Goal: Task Accomplishment & Management: Use online tool/utility

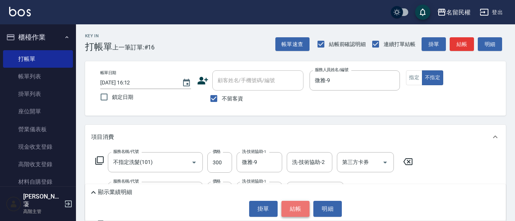
click at [289, 213] on button "結帳" at bounding box center [296, 209] width 29 height 16
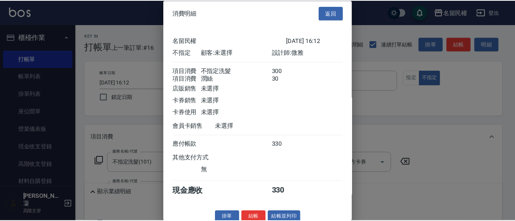
scroll to position [19, 0]
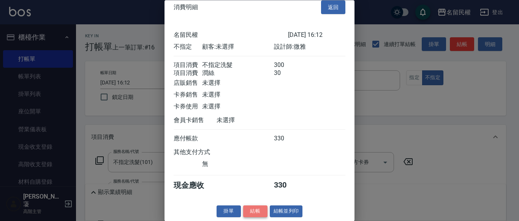
drag, startPoint x: 255, startPoint y: 209, endPoint x: 254, endPoint y: 188, distance: 21.7
click at [256, 209] on button "結帳" at bounding box center [255, 212] width 24 height 12
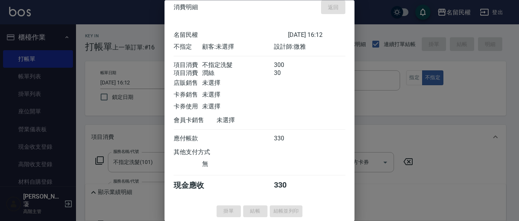
type input "[DATE] 17:11"
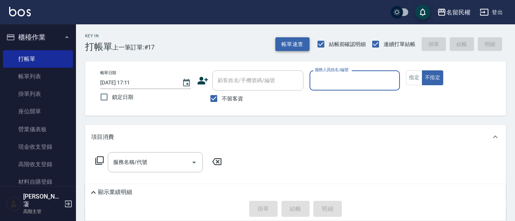
click at [305, 37] on button "帳單速查" at bounding box center [293, 44] width 34 height 14
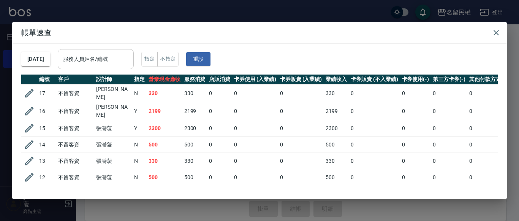
click at [122, 68] on div "服務人員姓名/編號" at bounding box center [96, 59] width 76 height 20
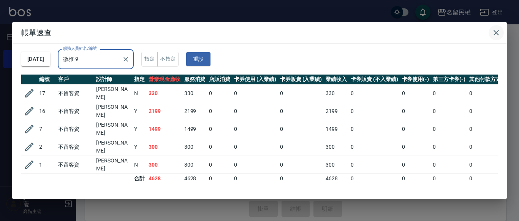
type input "微雅-9"
click at [498, 32] on icon "button" at bounding box center [496, 32] width 5 height 5
